Goal: Navigation & Orientation: Find specific page/section

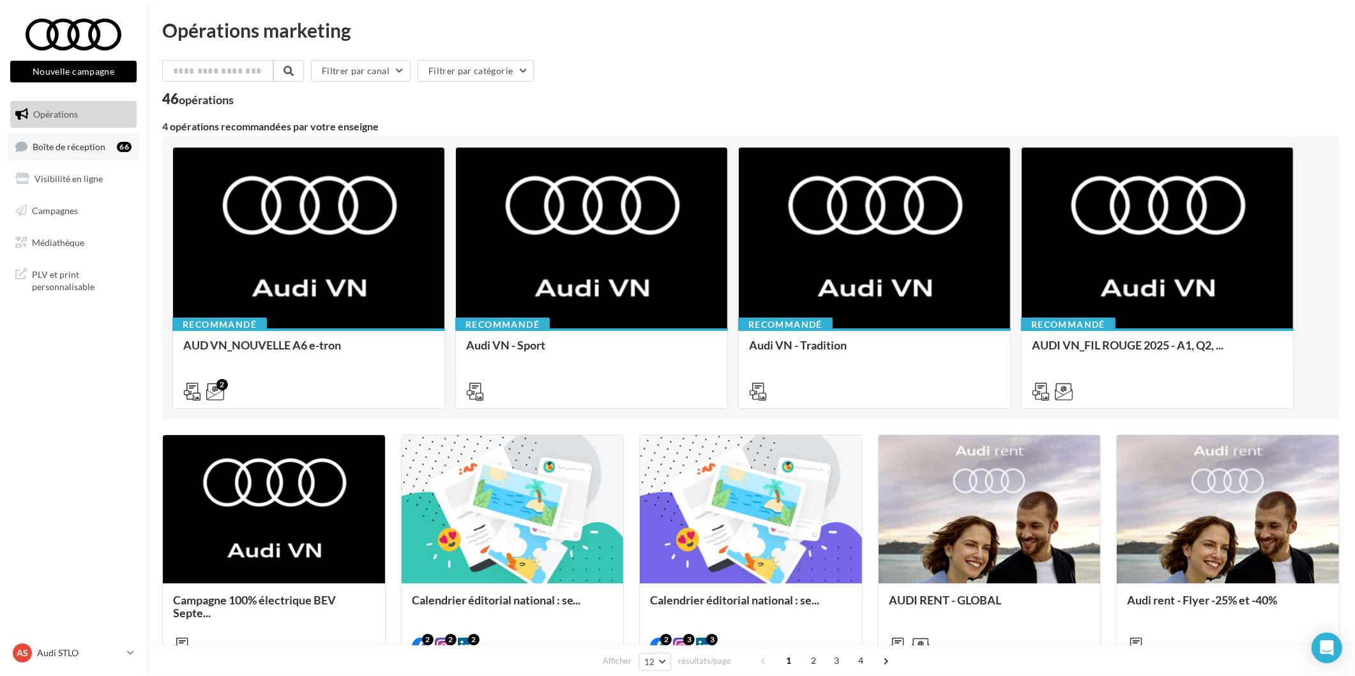
click at [123, 144] on div "66" at bounding box center [124, 147] width 15 height 10
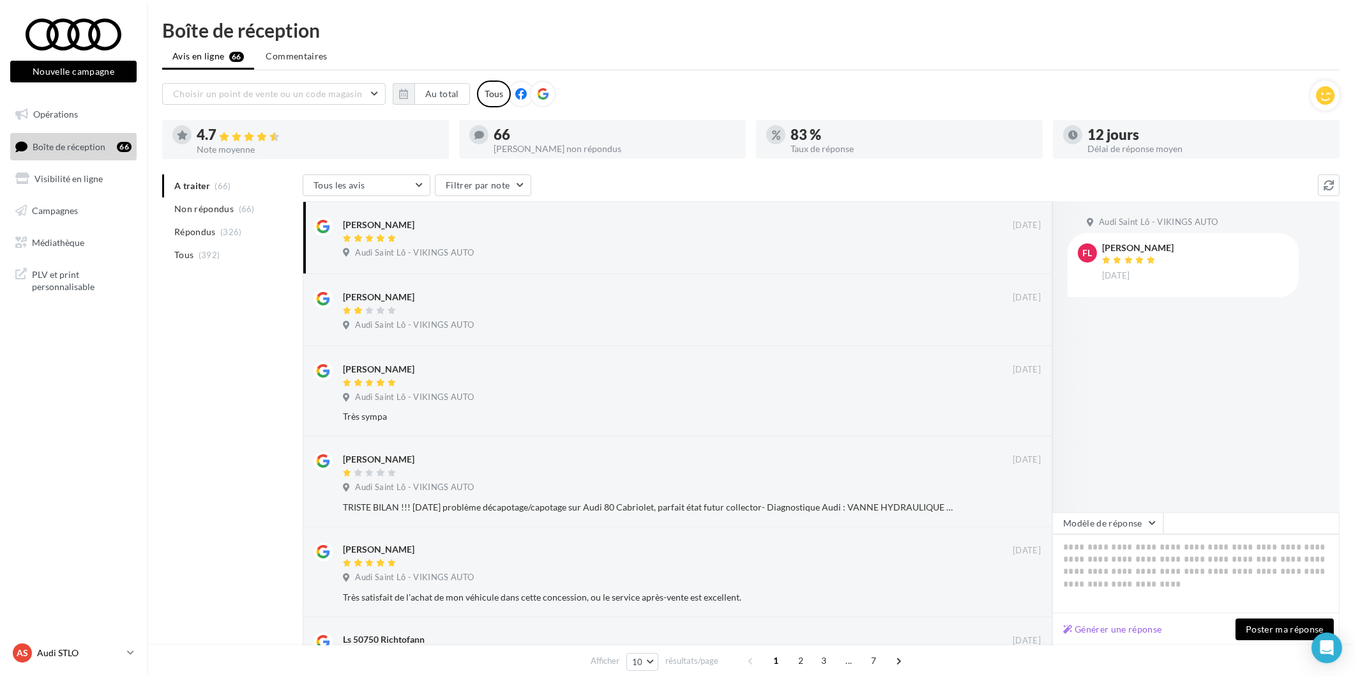
click at [59, 647] on p "Audi STLO" at bounding box center [79, 652] width 85 height 13
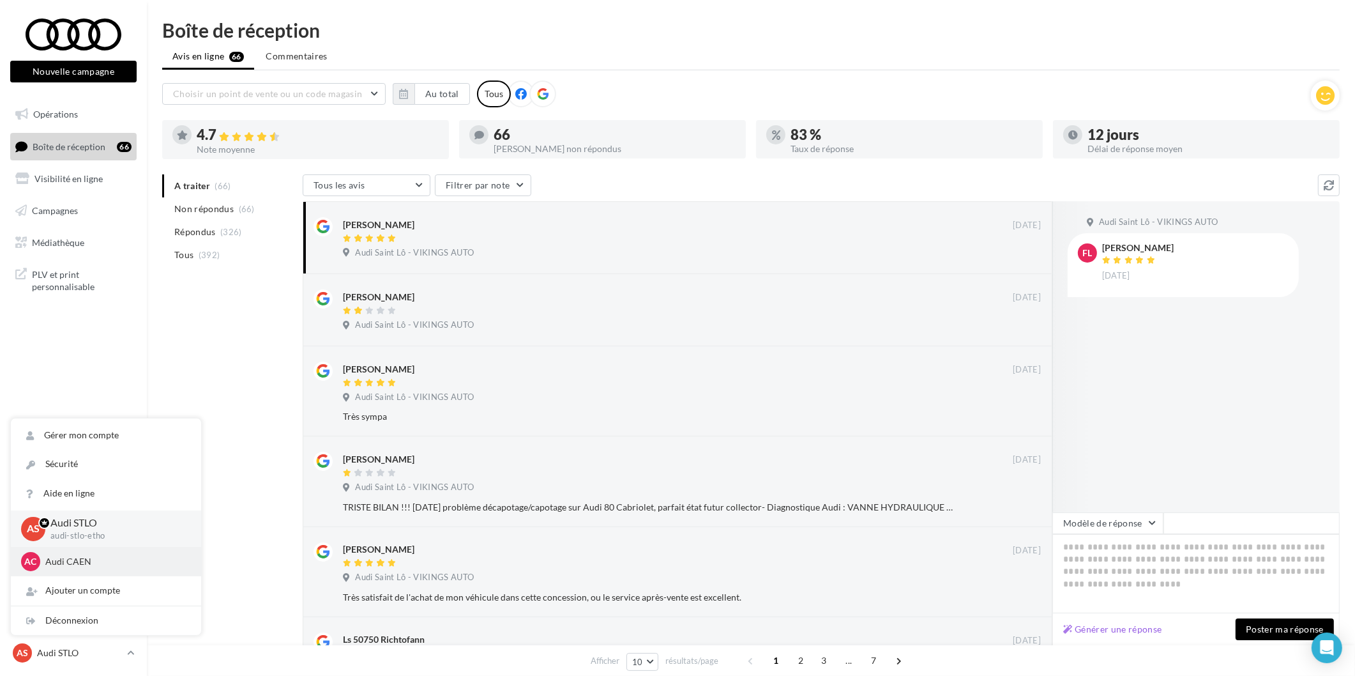
click at [94, 552] on div "AC Audi CAEN audi-[GEOGRAPHIC_DATA]-etho" at bounding box center [106, 561] width 170 height 19
